Goal: Task Accomplishment & Management: Use online tool/utility

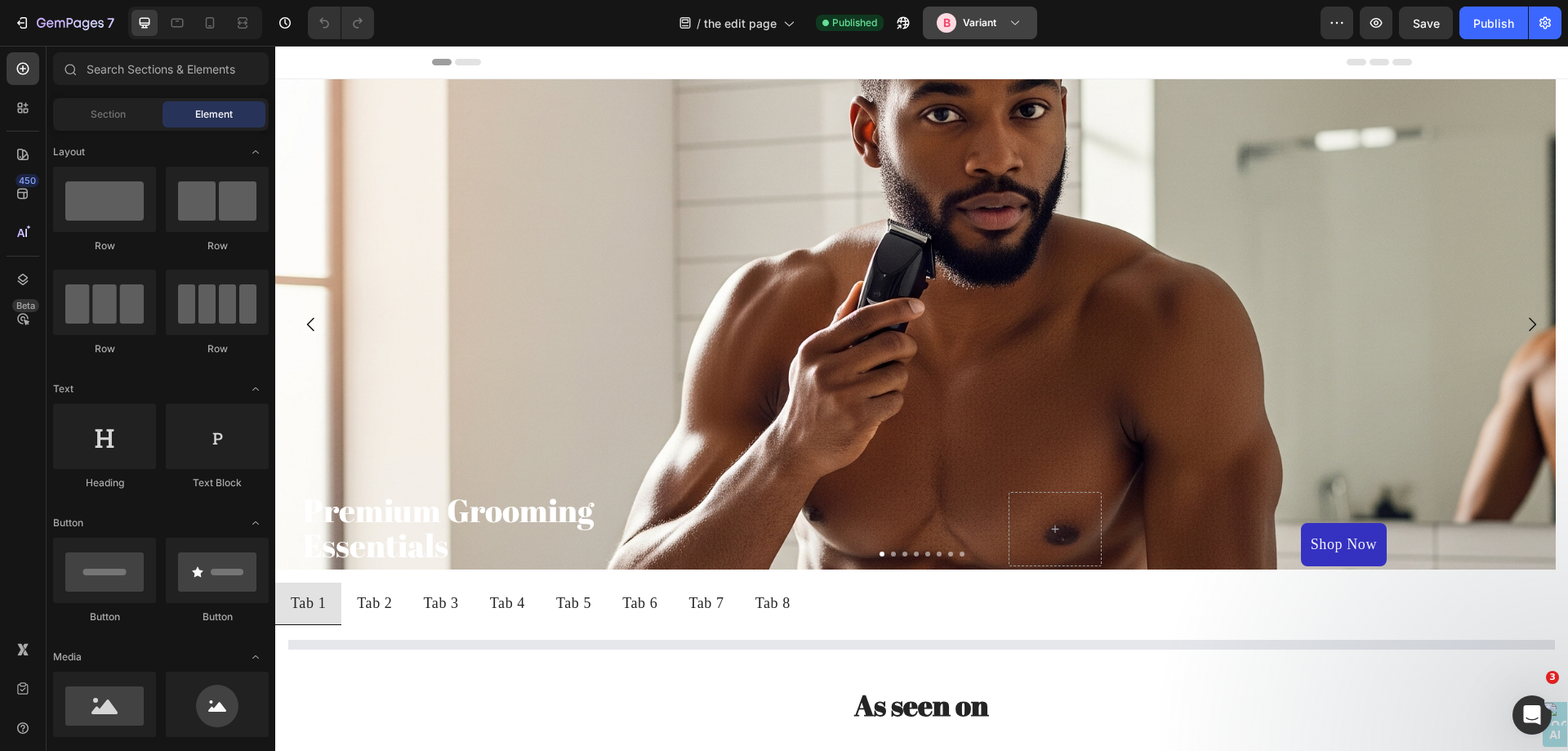
click at [1004, 22] on div "B Variant" at bounding box center [980, 23] width 87 height 19
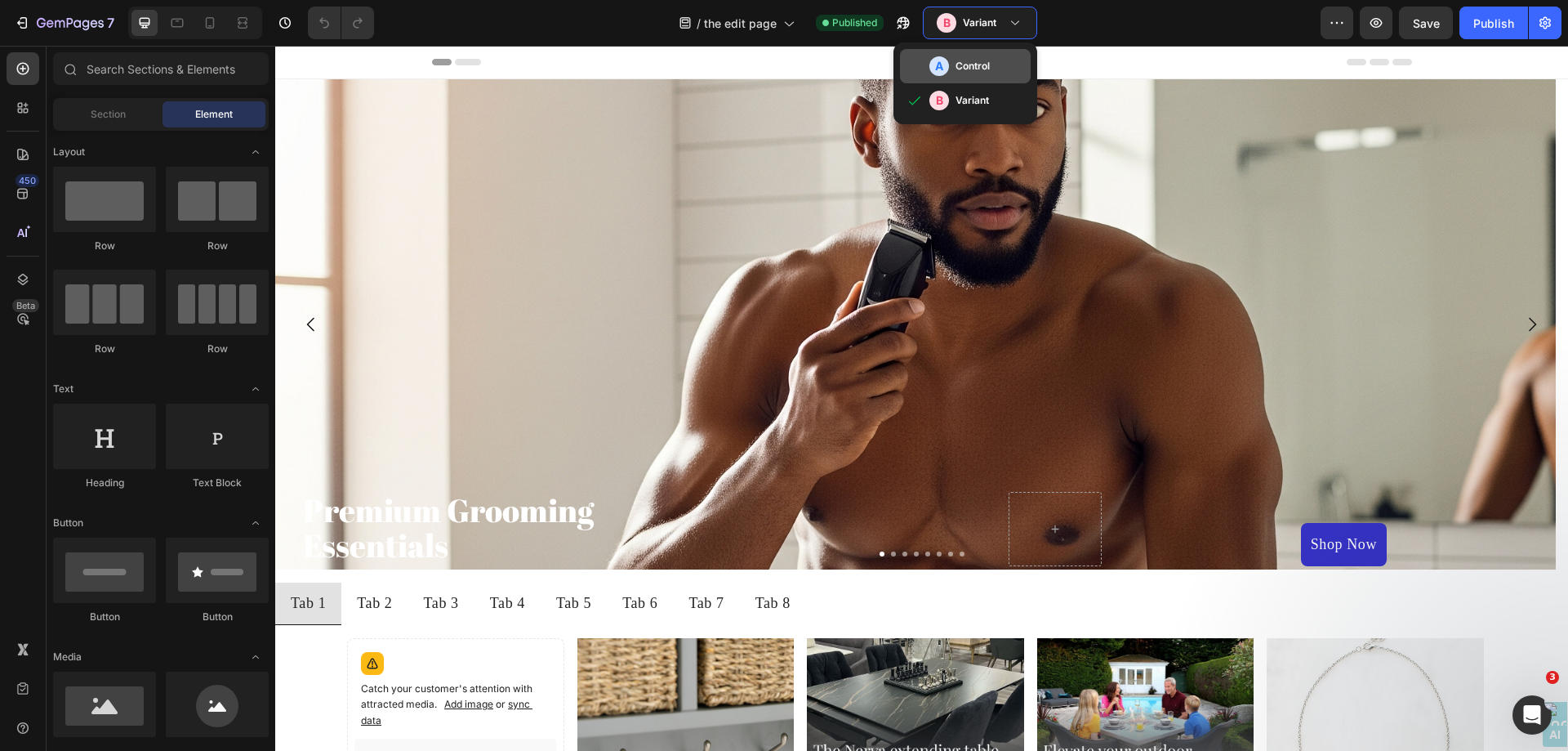
click at [982, 58] on h3 "Control" at bounding box center [972, 66] width 35 height 16
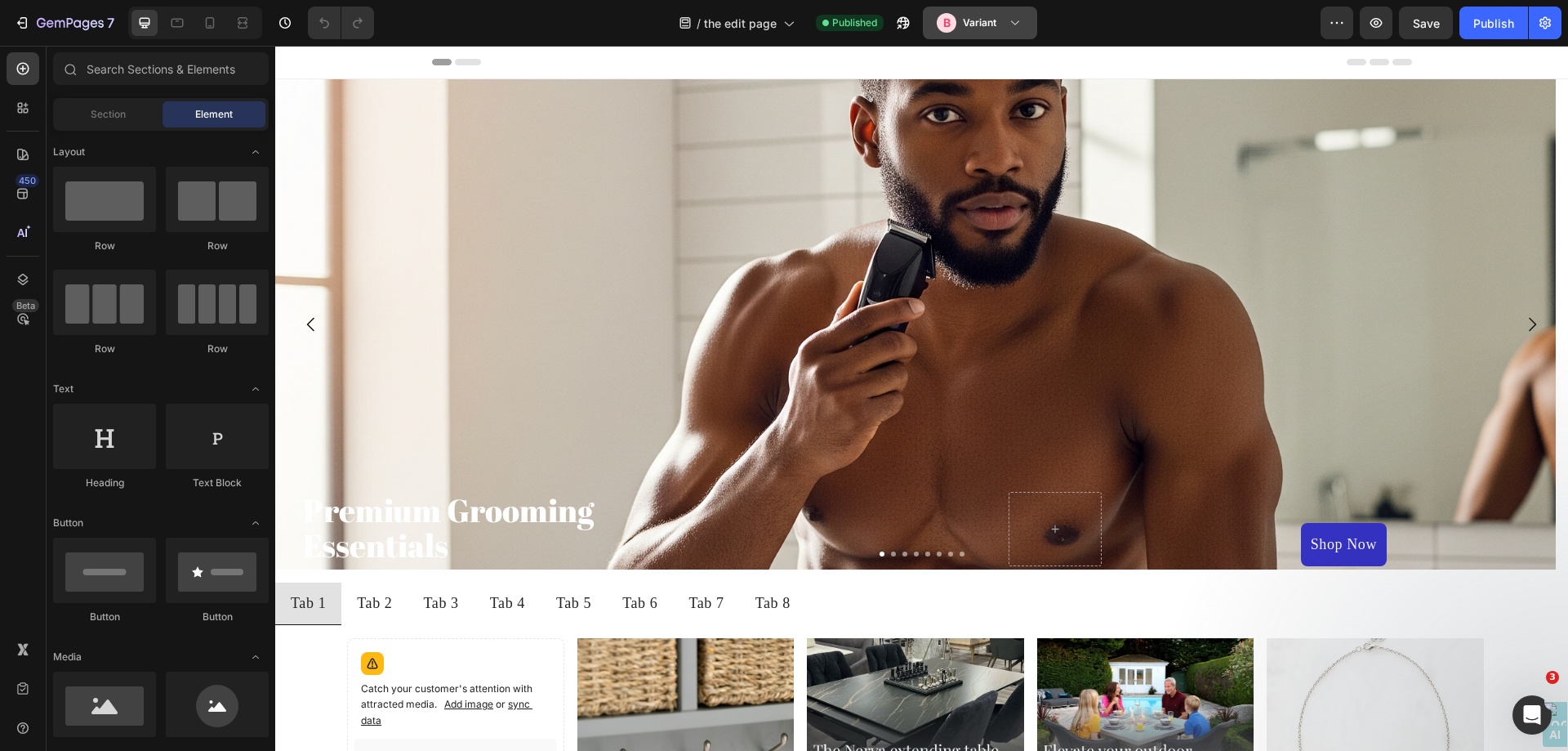
click at [1011, 26] on icon at bounding box center [1015, 22] width 16 height 16
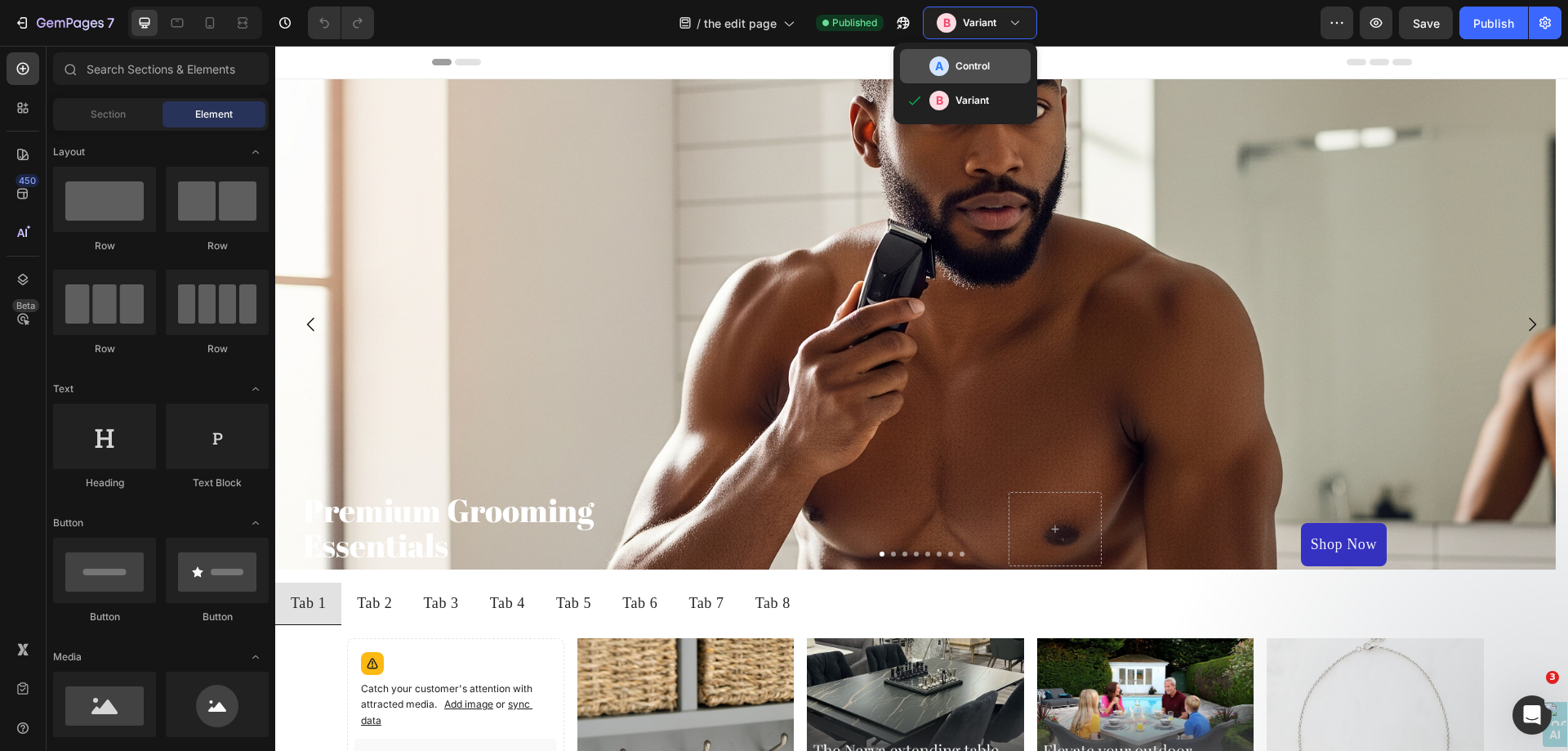
click at [999, 82] on div "A Control" at bounding box center [966, 67] width 131 height 35
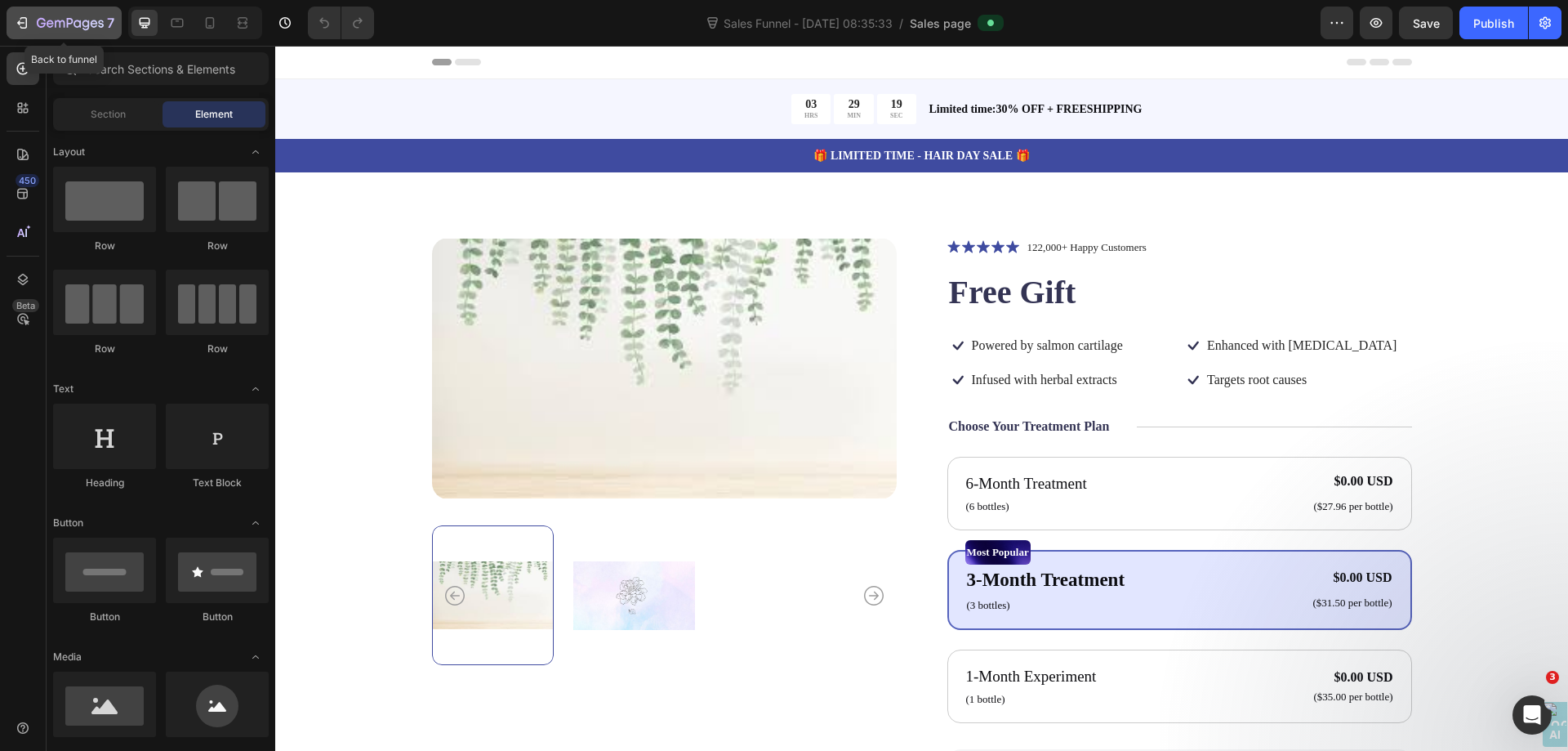
click at [58, 24] on icon "button" at bounding box center [69, 24] width 66 height 13
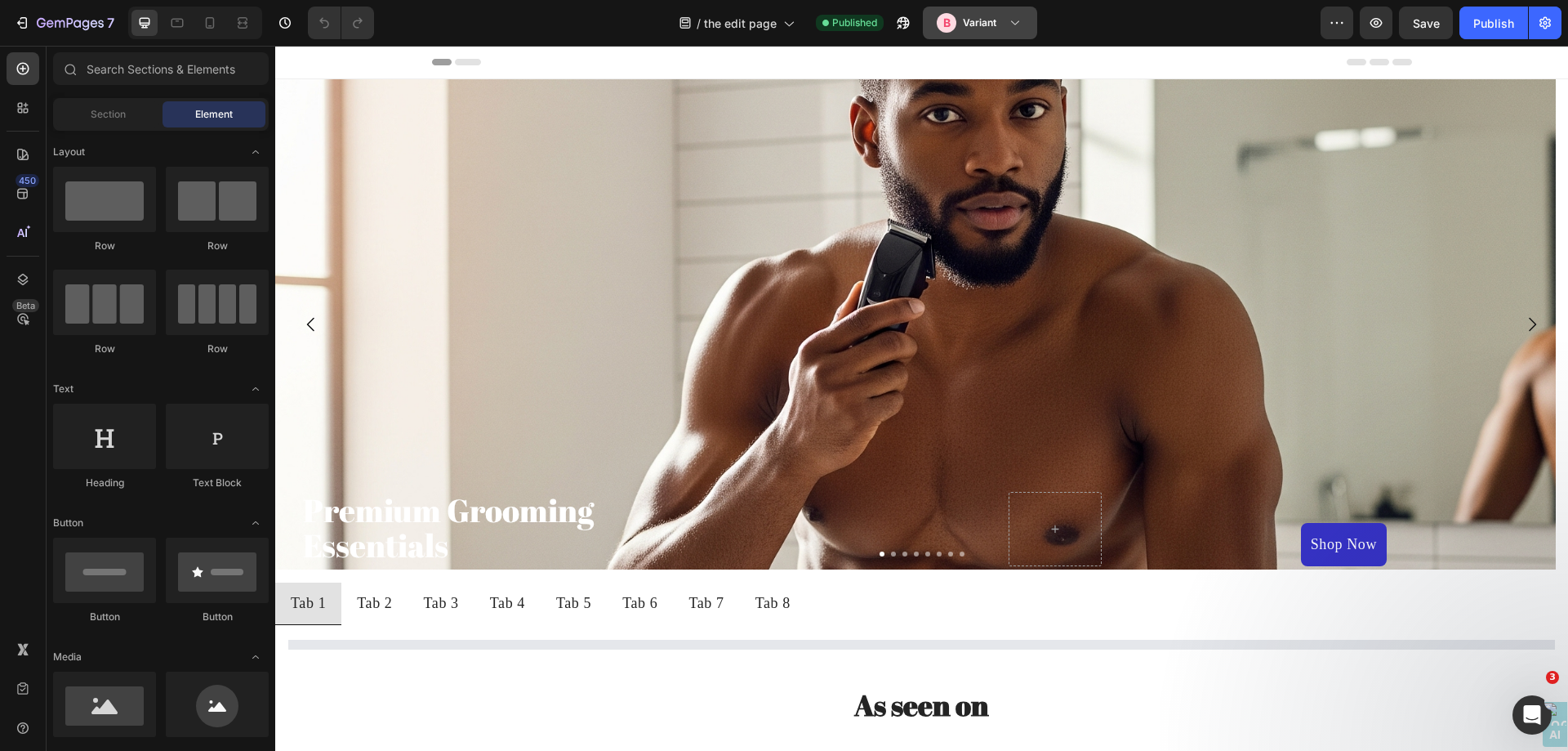
click at [1014, 24] on icon at bounding box center [1015, 23] width 8 height 4
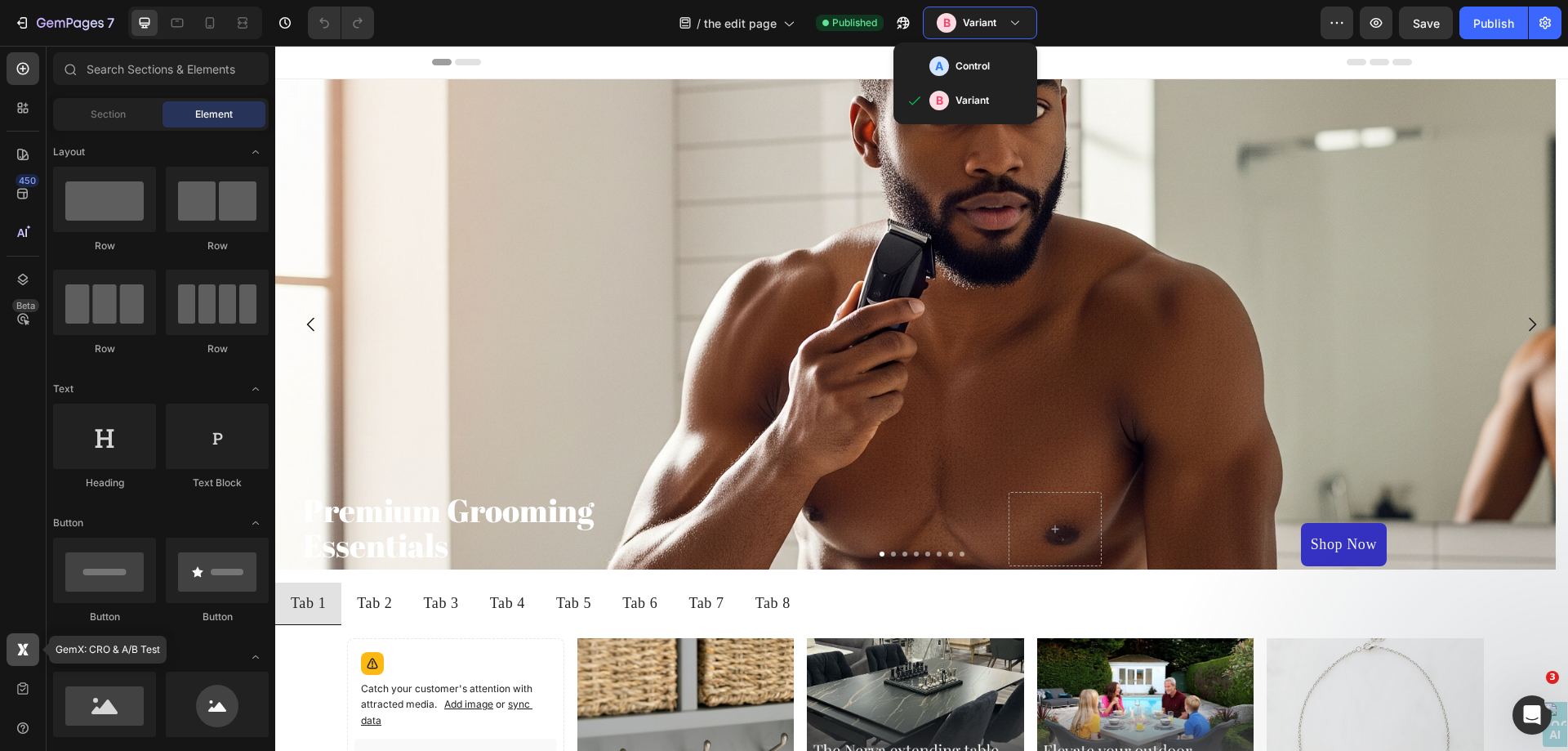
click at [13, 643] on div at bounding box center [23, 650] width 33 height 33
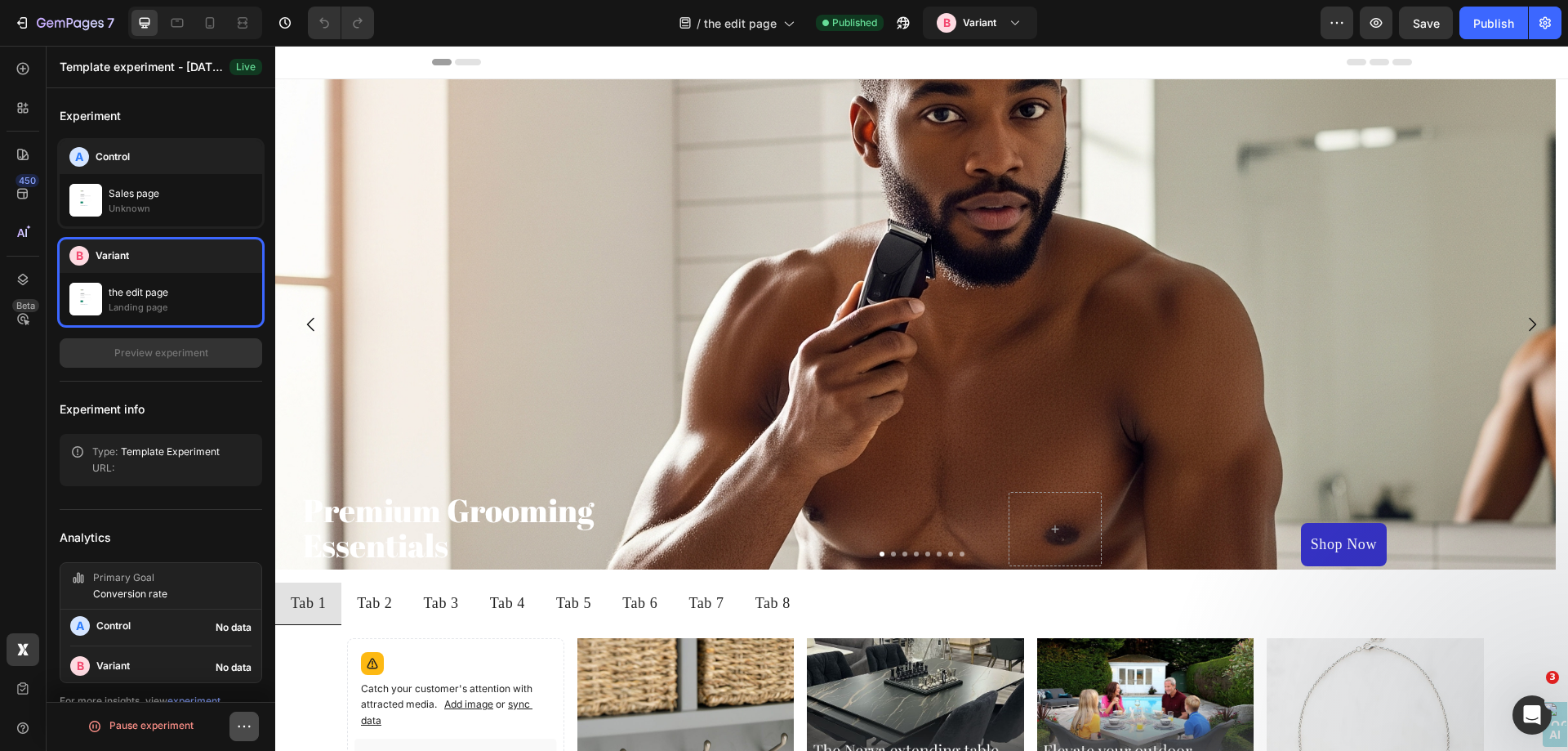
click at [248, 737] on button "button" at bounding box center [244, 726] width 29 height 29
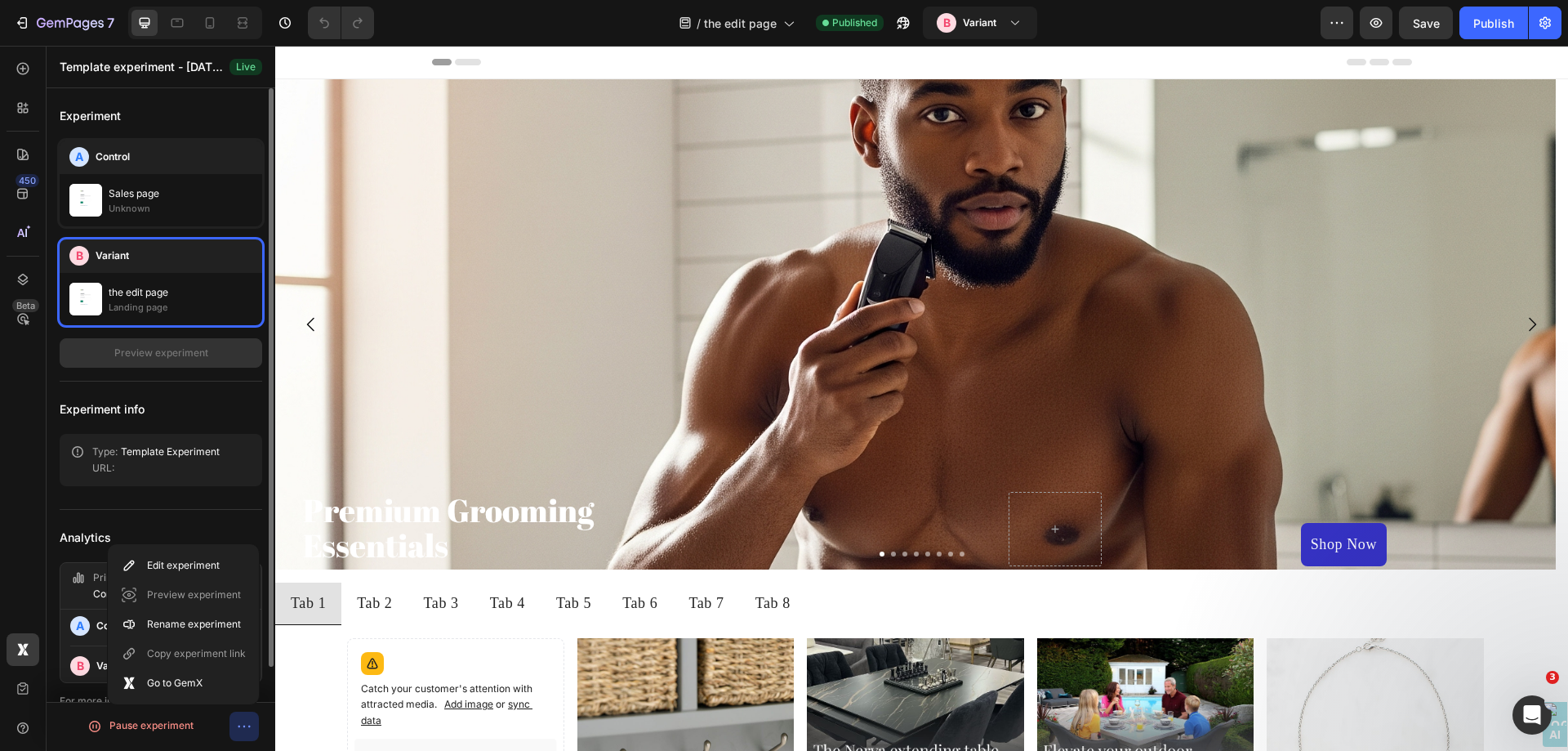
click at [182, 367] on div "Experiment A Control Sales page Unknown B Variant the edit page Landing page Pr…" at bounding box center [161, 255] width 202 height 228
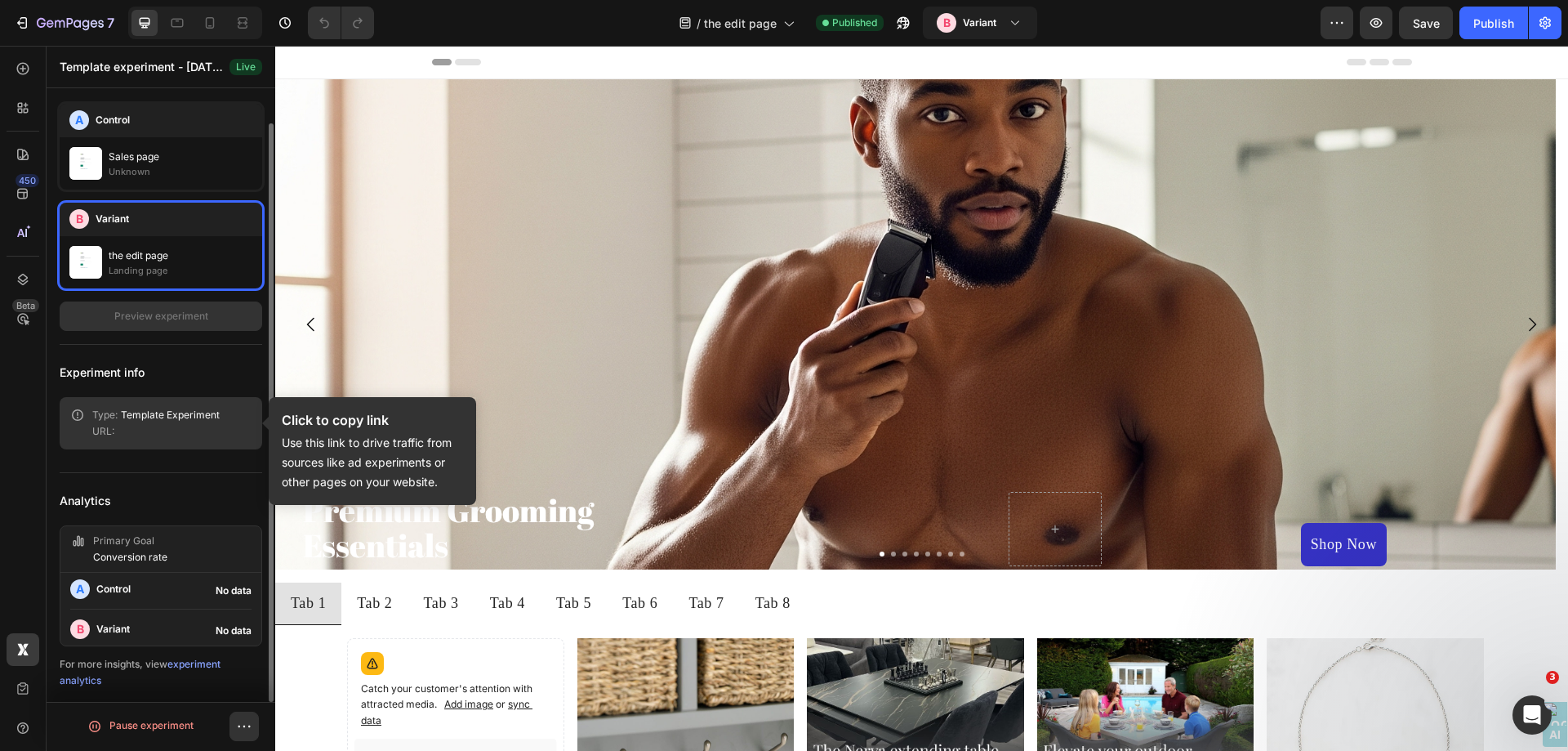
click at [161, 415] on p "Template Experiment" at bounding box center [170, 415] width 99 height 16
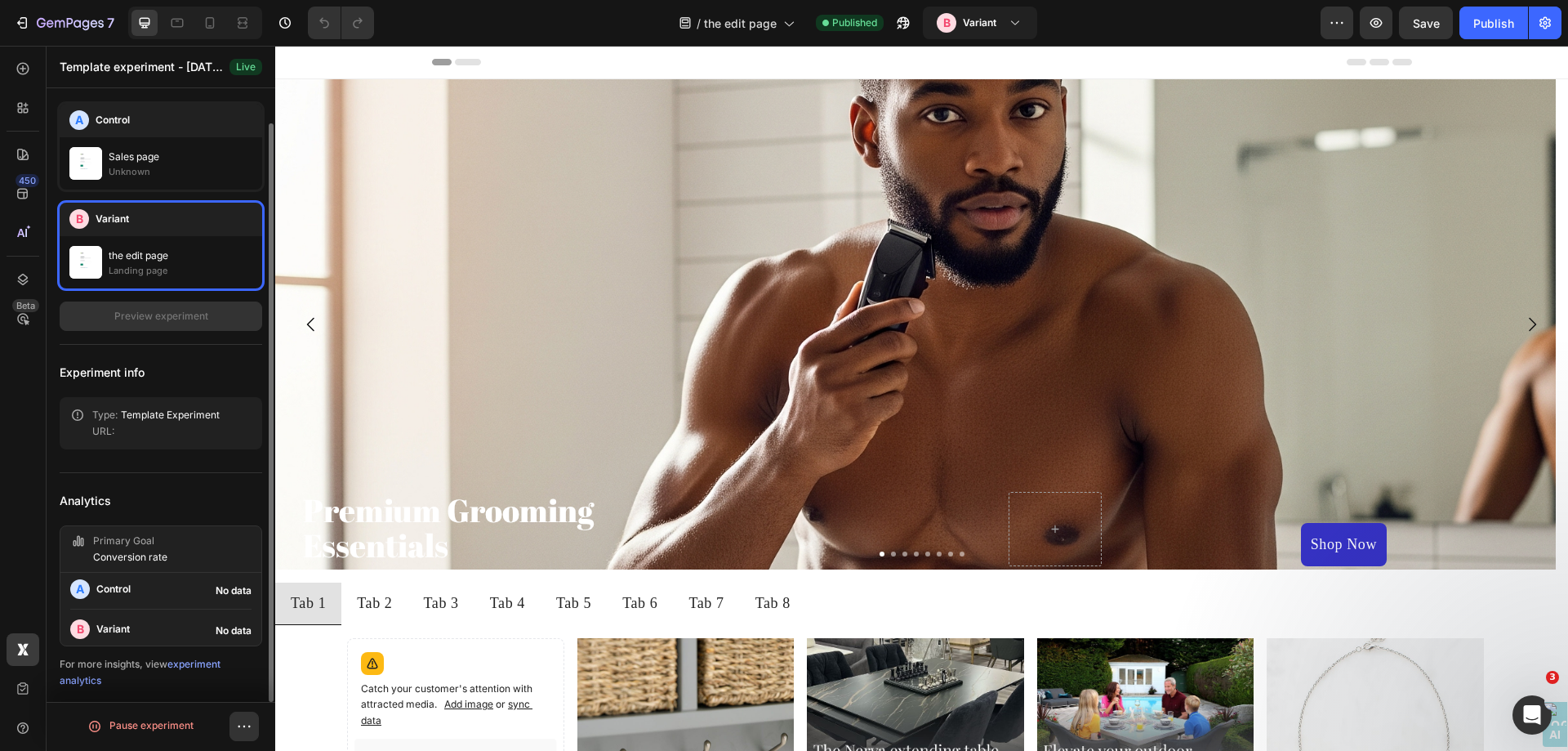
scroll to position [0, 0]
